Goal: Task Accomplishment & Management: Use online tool/utility

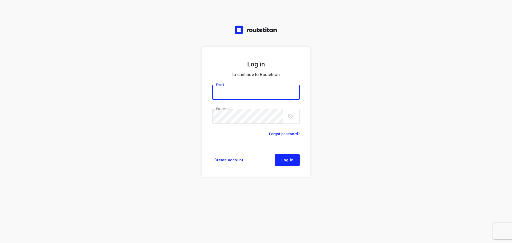
type input "[PERSON_NAME][EMAIL_ADDRESS][DOMAIN_NAME]"
click at [288, 158] on span "Log in" at bounding box center [288, 160] width 12 height 4
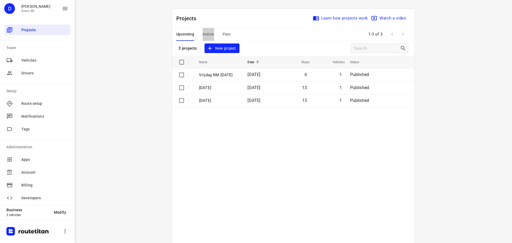
click at [208, 31] on span "Active" at bounding box center [208, 34] width 11 height 7
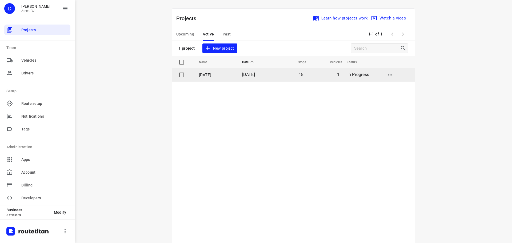
click at [273, 76] on td "[DATE]" at bounding box center [255, 75] width 35 height 13
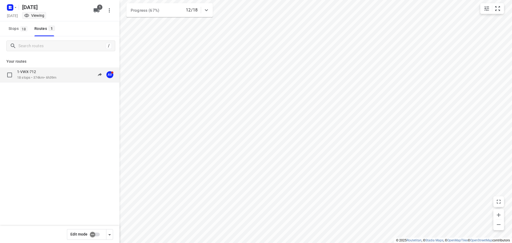
click at [55, 74] on div "1-VWX-712" at bounding box center [36, 72] width 39 height 6
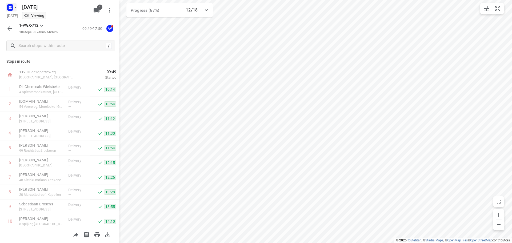
click at [12, 6] on rect "button" at bounding box center [10, 7] width 6 height 6
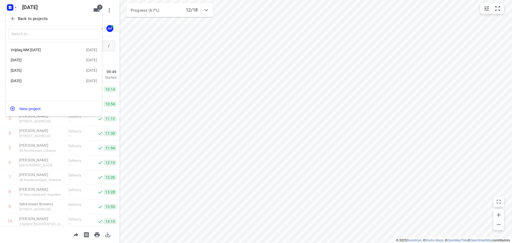
click at [116, 15] on div at bounding box center [256, 121] width 512 height 243
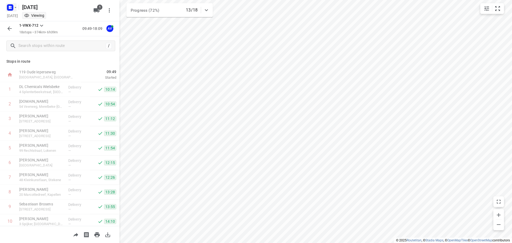
click at [12, 8] on rect "button" at bounding box center [10, 7] width 6 height 6
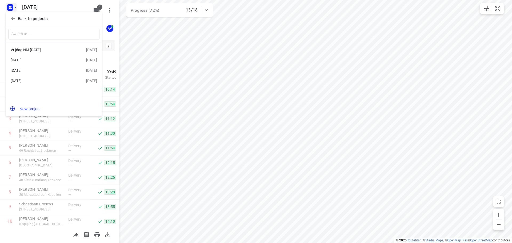
click at [40, 68] on div "Woensdag 10 September" at bounding box center [49, 70] width 76 height 6
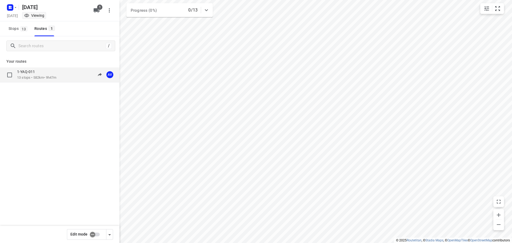
click at [53, 74] on div "1-YAQ-011" at bounding box center [36, 72] width 39 height 6
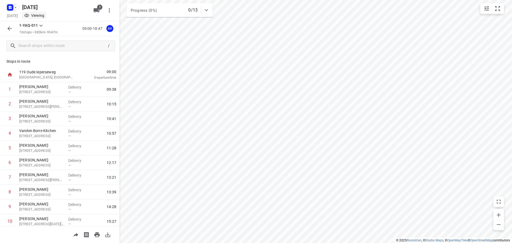
click at [13, 8] on icon "button" at bounding box center [15, 7] width 4 height 4
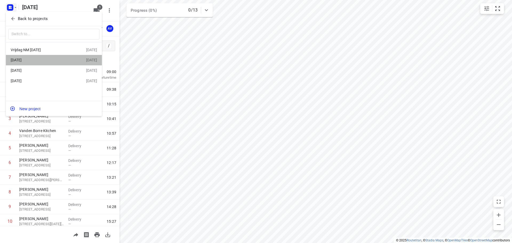
click at [54, 60] on div "Donderdag 11 September" at bounding box center [41, 60] width 61 height 4
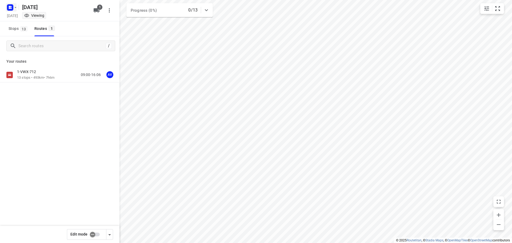
click at [15, 7] on icon "button" at bounding box center [15, 7] width 4 height 4
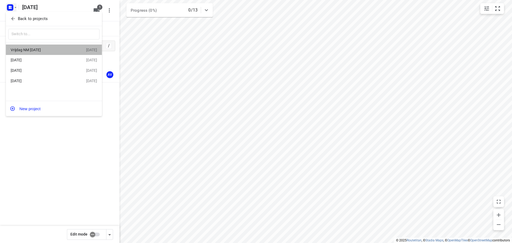
click at [49, 52] on div "Vrijdag NM 12 September" at bounding box center [41, 50] width 61 height 4
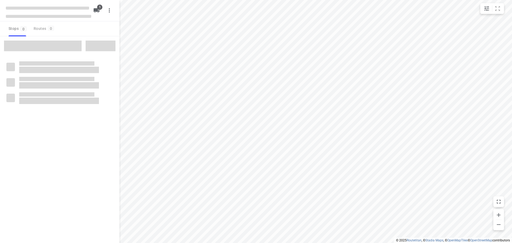
type input "distance"
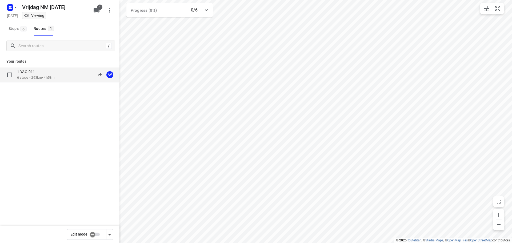
click at [65, 76] on div "1-YAQ-011 6 stops • 293km • 4h53m 13:00-17:53 AV" at bounding box center [68, 74] width 102 height 11
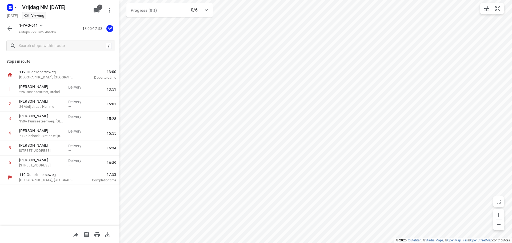
click at [9, 26] on icon "button" at bounding box center [9, 28] width 6 height 6
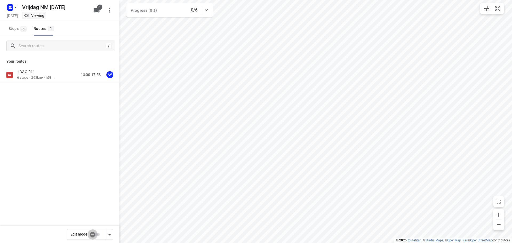
click at [96, 234] on input "checkbox" at bounding box center [92, 235] width 30 height 10
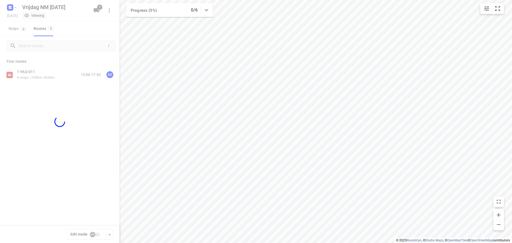
checkbox input "true"
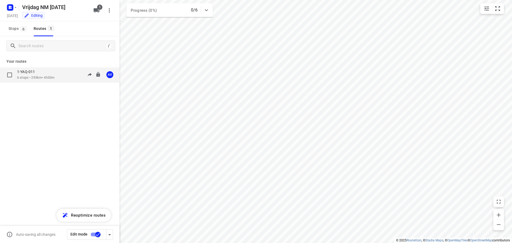
click at [60, 75] on div "1-YAQ-011 6 stops • 293km • 4h53m 13:00-17:53 AV" at bounding box center [68, 74] width 102 height 11
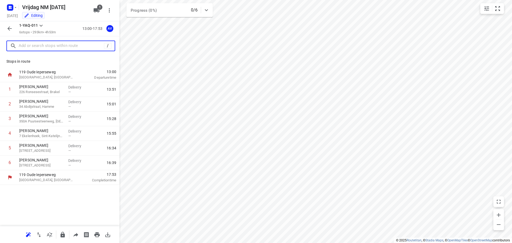
click at [61, 44] on input "text" at bounding box center [61, 46] width 85 height 8
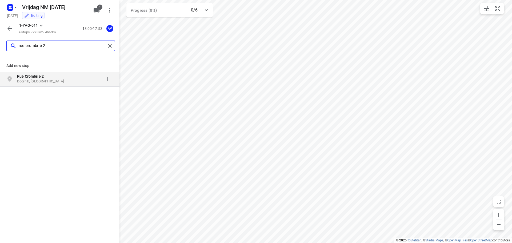
type input "rue crombrie 2"
click at [43, 80] on p "Doornik, België" at bounding box center [41, 81] width 49 height 5
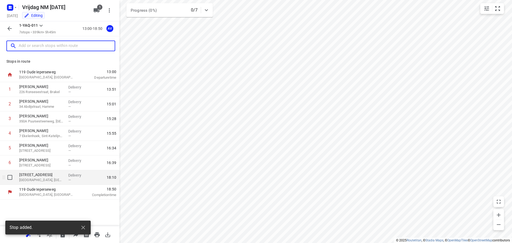
click at [38, 179] on p "Tournai, Belgium" at bounding box center [41, 179] width 45 height 5
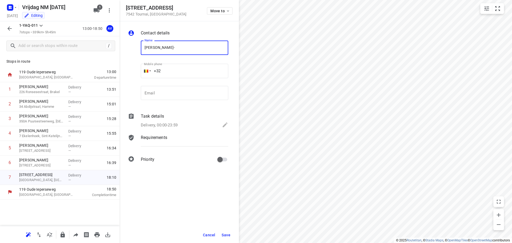
type input "Pierre-Alexandre Coin"
click at [185, 69] on input "+32" at bounding box center [185, 71] width 88 height 14
type input "+32 495859314"
click at [168, 124] on p "Delivery, 00:00-23:59" at bounding box center [159, 125] width 37 height 6
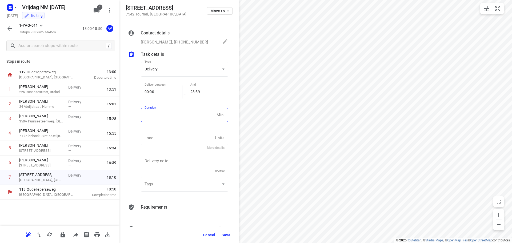
click at [172, 118] on input "number" at bounding box center [178, 115] width 74 height 14
type input "1"
click at [226, 235] on span "Save" at bounding box center [226, 235] width 9 height 4
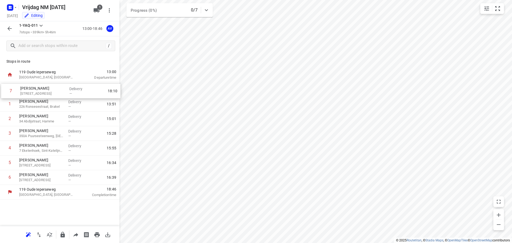
drag, startPoint x: 3, startPoint y: 178, endPoint x: 4, endPoint y: 89, distance: 88.6
click at [4, 89] on div "1 Davy De Vos 226 Ronsesestraat, Brakel Delivery — 13:51 2 Kenneth Ringoot 34 A…" at bounding box center [60, 133] width 120 height 103
click at [9, 29] on icon "button" at bounding box center [9, 28] width 4 height 4
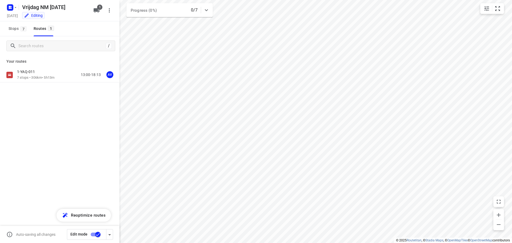
click at [94, 234] on input "checkbox" at bounding box center [98, 235] width 30 height 10
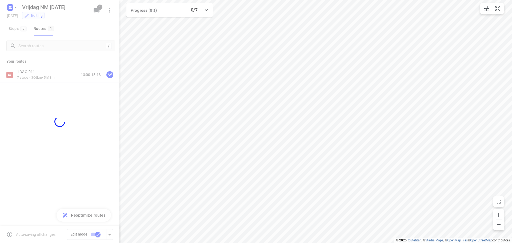
checkbox input "false"
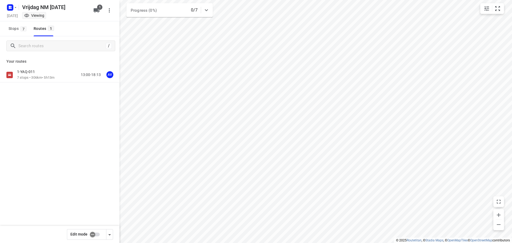
click at [62, 76] on div "1-YAQ-011 7 stops • 306km • 5h13m 13:00-18:13 AV" at bounding box center [68, 74] width 102 height 11
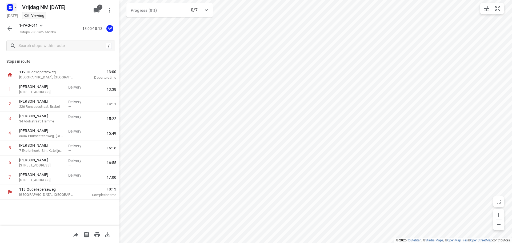
click at [12, 6] on rect "button" at bounding box center [10, 7] width 6 height 6
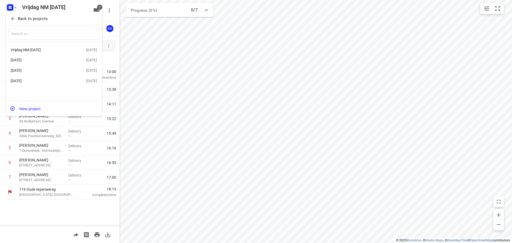
click at [53, 71] on div "Woensdag 10 September" at bounding box center [41, 70] width 61 height 4
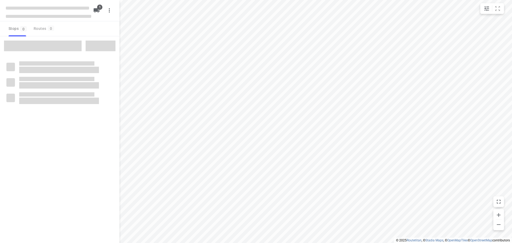
type input "distance"
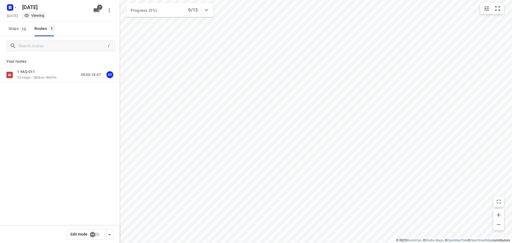
click at [97, 234] on input "checkbox" at bounding box center [92, 235] width 30 height 10
checkbox input "true"
click at [66, 74] on div "1-YAQ-011 13 stops • 582km • 9h47m 09:00-18:47 AV" at bounding box center [68, 74] width 102 height 11
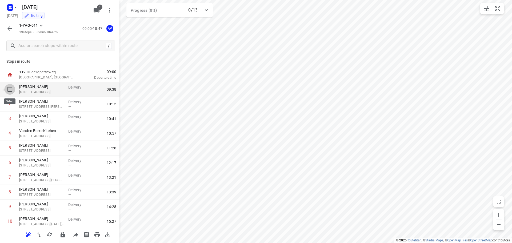
click at [10, 89] on input "checkbox" at bounding box center [10, 89] width 11 height 11
checkbox input "true"
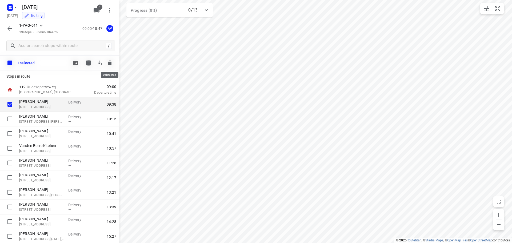
click at [109, 62] on icon "button" at bounding box center [110, 63] width 4 height 5
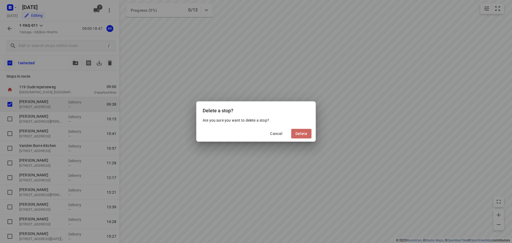
click at [301, 132] on span "Delete" at bounding box center [302, 134] width 12 height 4
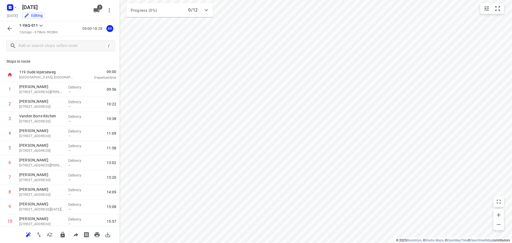
click at [9, 27] on icon "button" at bounding box center [9, 28] width 6 height 6
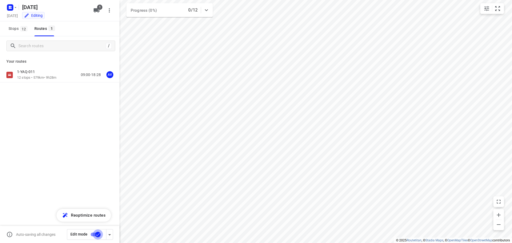
click at [94, 234] on input "checkbox" at bounding box center [98, 235] width 30 height 10
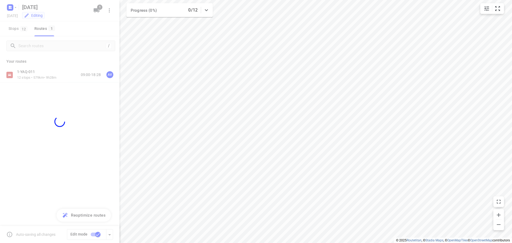
checkbox input "false"
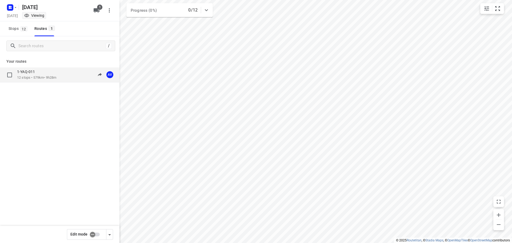
click at [61, 75] on div "1-YAQ-011 12 stops • 579km • 9h28m 09:00-18:28 AV" at bounding box center [68, 74] width 102 height 11
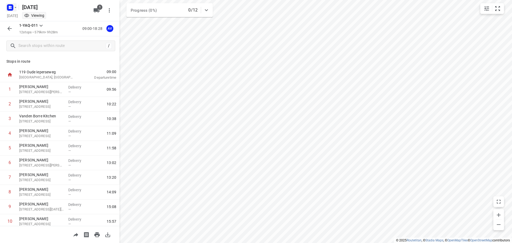
click at [12, 7] on rect "button" at bounding box center [10, 7] width 6 height 6
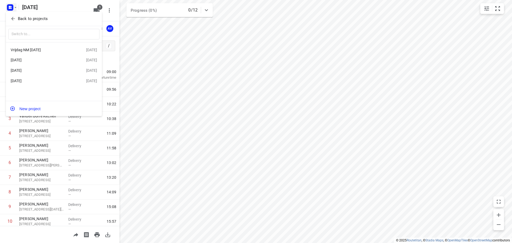
click at [39, 62] on div "Donderdag 11 September" at bounding box center [41, 60] width 61 height 4
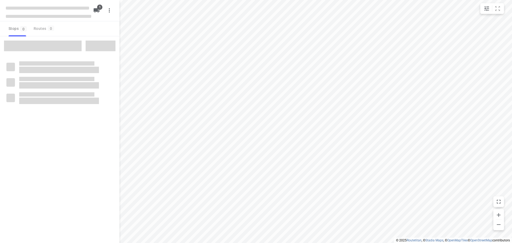
type input "distance"
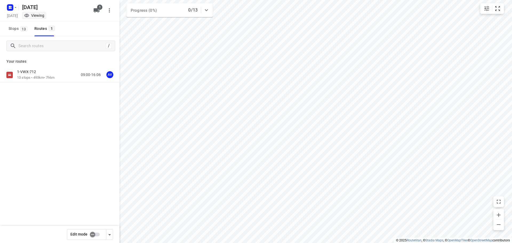
click at [97, 233] on input "checkbox" at bounding box center [92, 235] width 30 height 10
checkbox input "true"
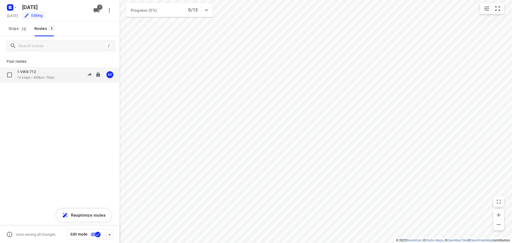
click at [69, 73] on div "1-VWX-712 13 stops • 493km • 7h6m 09:00-16:06 AV" at bounding box center [68, 74] width 102 height 11
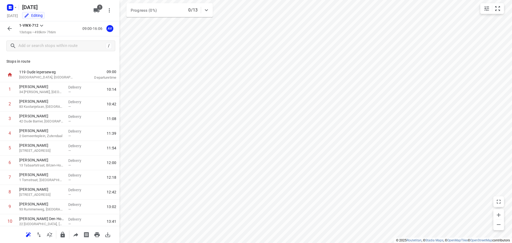
click at [8, 27] on icon "button" at bounding box center [9, 28] width 6 height 6
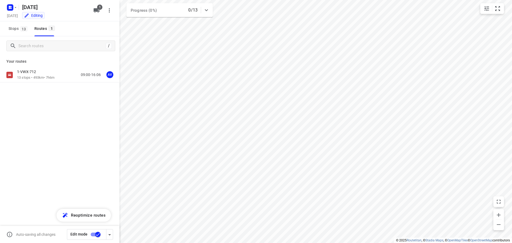
click at [93, 234] on input "checkbox" at bounding box center [98, 235] width 30 height 10
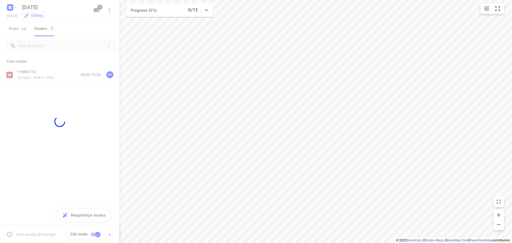
checkbox input "false"
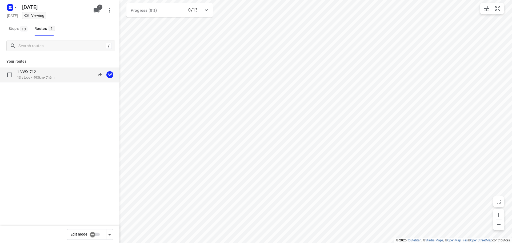
click at [57, 74] on div "1-VWX-712 13 stops • 493km • 7h6m 09:00-16:06 AV" at bounding box center [68, 74] width 102 height 11
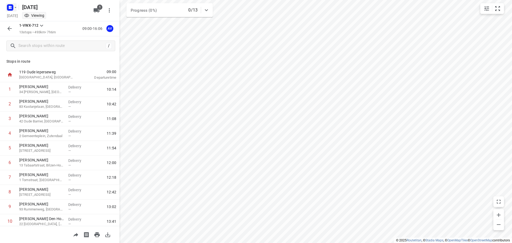
click at [14, 8] on icon "button" at bounding box center [15, 7] width 4 height 4
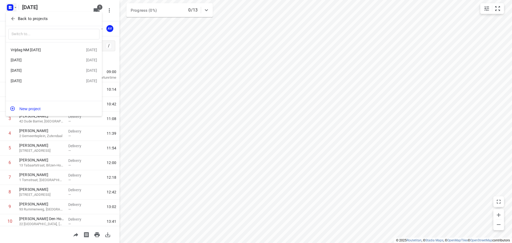
click at [44, 73] on div "Woensdag 10 September" at bounding box center [41, 70] width 61 height 4
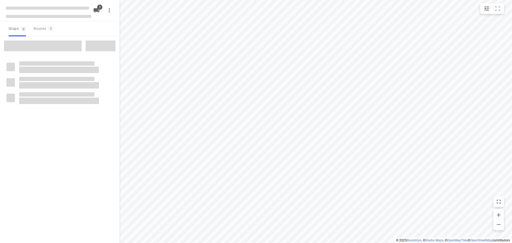
type input "distance"
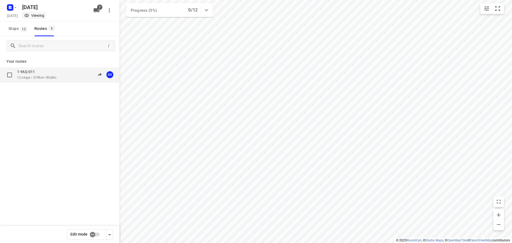
click at [66, 77] on div "1-YAQ-011 12 stops • 579km • 9h28m 09:00-18:28 AV" at bounding box center [68, 74] width 102 height 11
